Goal: Information Seeking & Learning: Stay updated

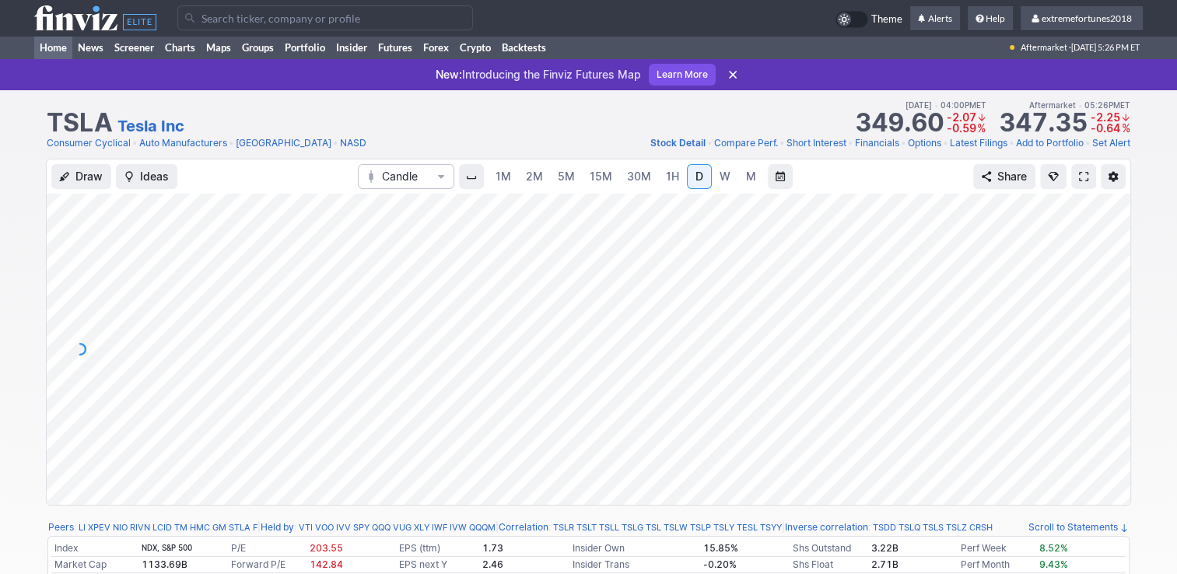
click at [47, 47] on link "Home" at bounding box center [53, 47] width 38 height 23
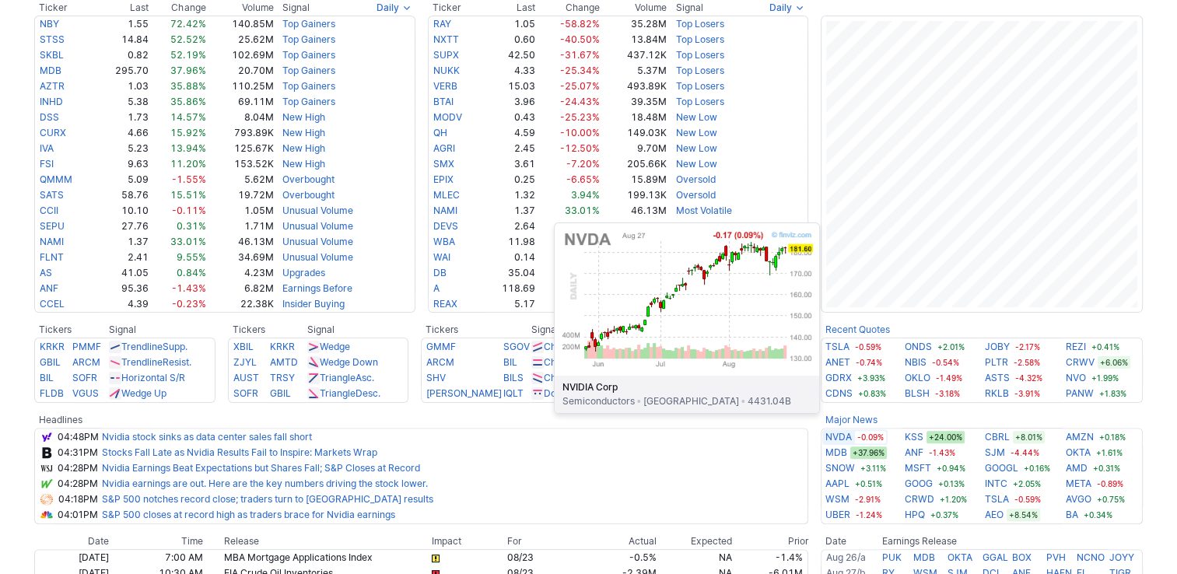
click at [841, 436] on link "NVDA" at bounding box center [838, 437] width 26 height 16
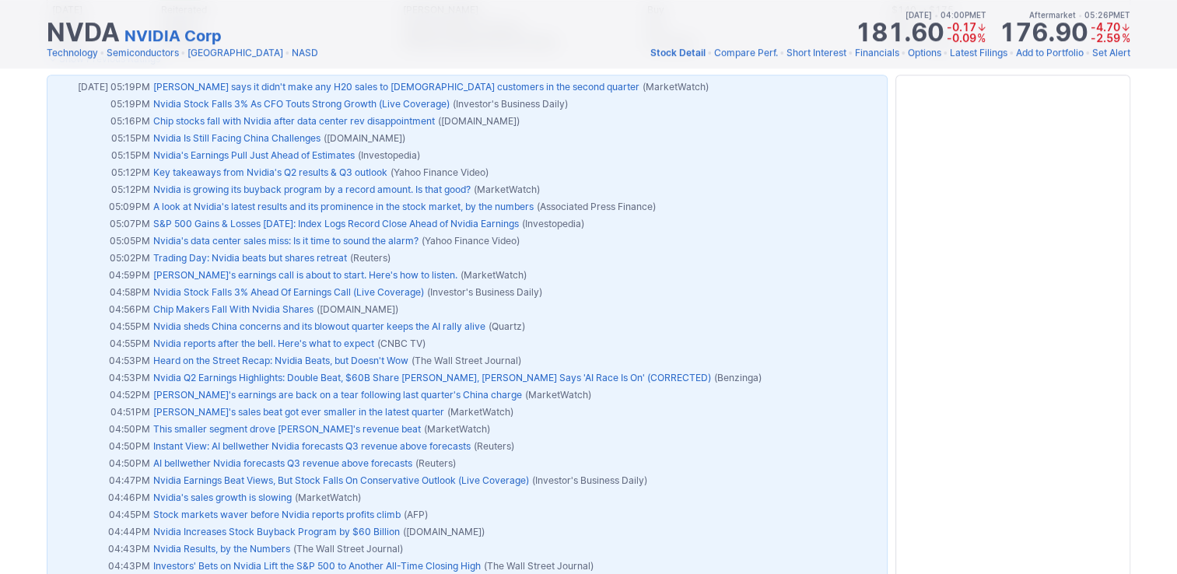
scroll to position [1089, 0]
